Goal: Task Accomplishment & Management: Use online tool/utility

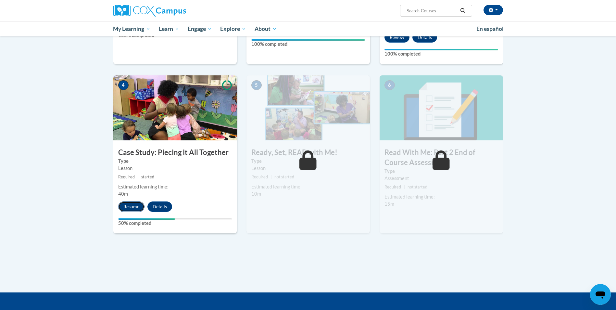
click at [131, 206] on button "Resume" at bounding box center [131, 206] width 26 height 10
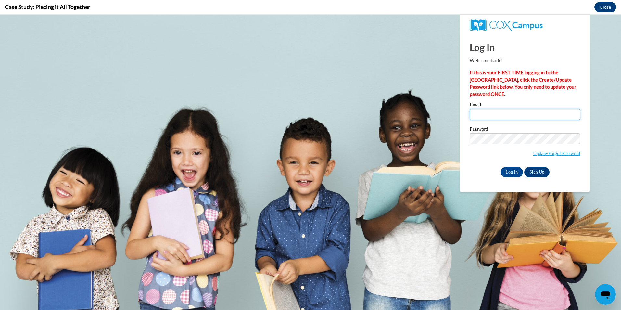
click at [528, 115] on input "Email" at bounding box center [525, 114] width 110 height 11
type input "[EMAIL_ADDRESS][DOMAIN_NAME]"
click at [500, 167] on input "Log In" at bounding box center [511, 172] width 23 height 10
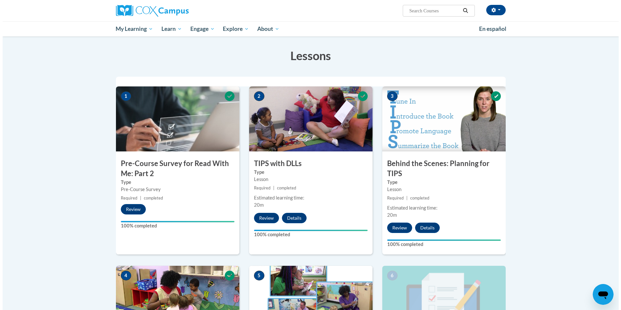
scroll to position [227, 0]
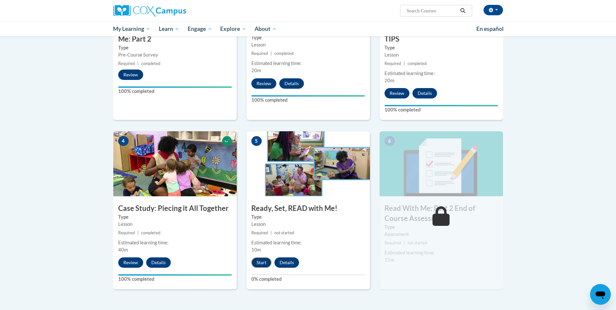
click at [262, 261] on button "Start" at bounding box center [261, 262] width 20 height 10
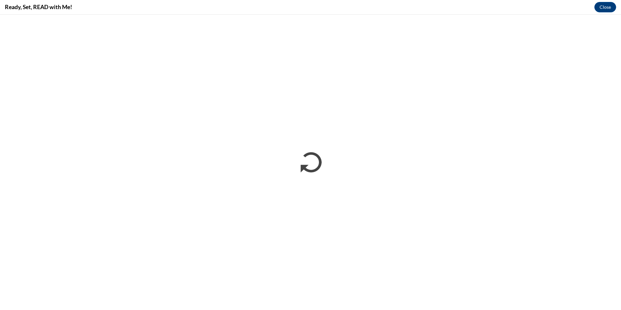
scroll to position [0, 0]
